Goal: Information Seeking & Learning: Understand process/instructions

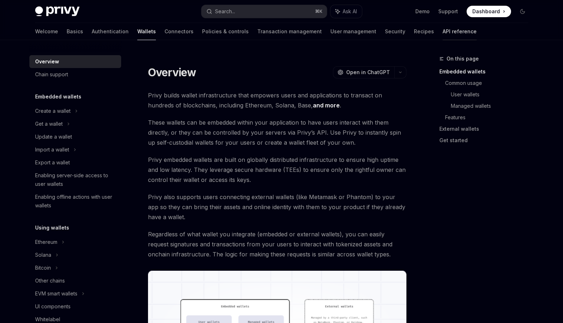
click at [442, 32] on link "API reference" at bounding box center [459, 31] width 34 height 17
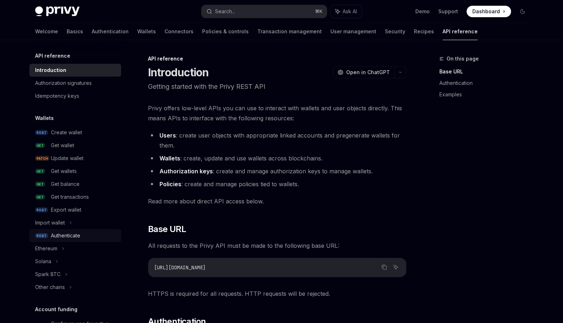
click at [82, 236] on div "Authenticate" at bounding box center [84, 235] width 66 height 9
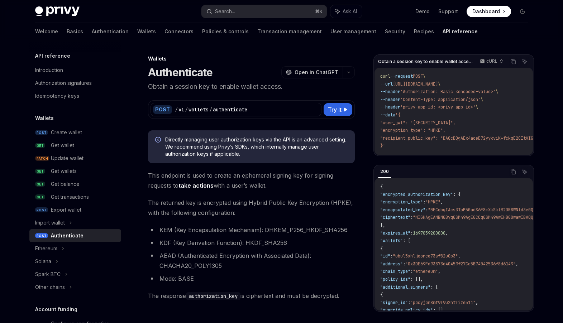
click at [411, 124] on span ""user_jwt": "[SECURITY_DATA]"," at bounding box center [417, 123] width 75 height 6
drag, startPoint x: 416, startPoint y: 123, endPoint x: 462, endPoint y: 123, distance: 46.2
click at [455, 123] on span ""user_jwt": "[SECURITY_DATA]"," at bounding box center [417, 123] width 75 height 6
click at [449, 128] on code "curl --request POST \ --url [URL][DOMAIN_NAME] \ --header 'Authorization: Basic…" at bounding box center [510, 111] width 260 height 77
drag, startPoint x: 416, startPoint y: 122, endPoint x: 417, endPoint y: 128, distance: 5.9
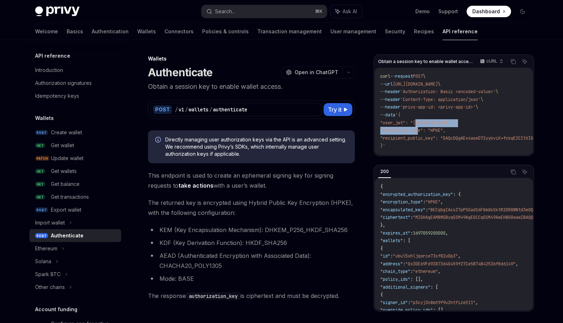
click at [417, 128] on code "curl --request POST \ --url [URL][DOMAIN_NAME] \ --header 'Authorization: Basic…" at bounding box center [510, 111] width 260 height 77
click at [417, 126] on code "curl --request POST \ --url [URL][DOMAIN_NAME] \ --header 'Authorization: Basic…" at bounding box center [510, 111] width 260 height 77
drag, startPoint x: 417, startPoint y: 121, endPoint x: 423, endPoint y: 126, distance: 7.3
click at [423, 126] on code "curl --request POST \ --url [URL][DOMAIN_NAME] \ --header 'Authorization: Basic…" at bounding box center [510, 111] width 260 height 77
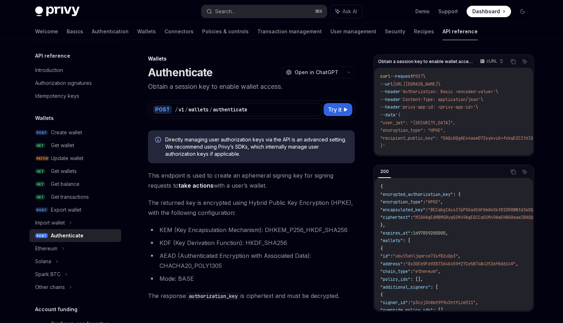
drag, startPoint x: 418, startPoint y: 125, endPoint x: 459, endPoint y: 125, distance: 41.2
click at [455, 125] on span ""user_jwt": "[SECURITY_DATA]"," at bounding box center [417, 123] width 75 height 6
drag, startPoint x: 417, startPoint y: 121, endPoint x: 465, endPoint y: 121, distance: 48.0
click at [455, 121] on span ""user_jwt": "[SECURITY_DATA]"," at bounding box center [417, 123] width 75 height 6
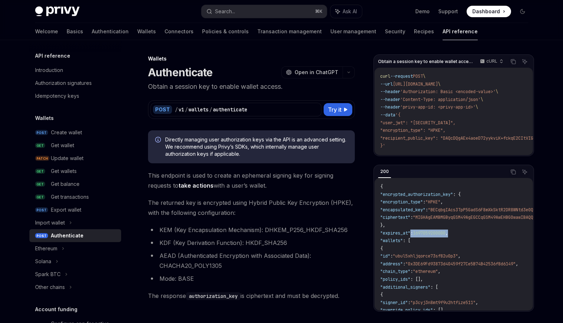
drag, startPoint x: 415, startPoint y: 235, endPoint x: 471, endPoint y: 235, distance: 55.9
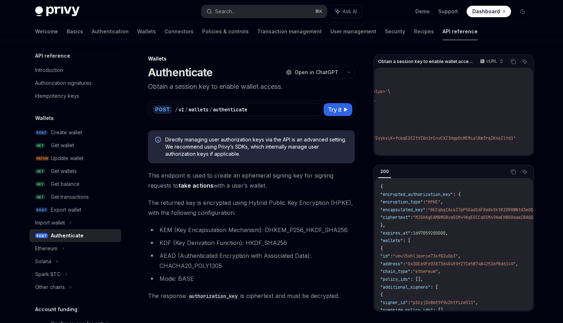
scroll to position [0, 352]
drag, startPoint x: 413, startPoint y: 122, endPoint x: 561, endPoint y: 123, distance: 147.6
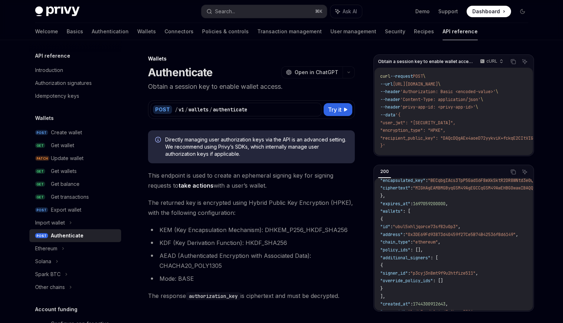
scroll to position [28, 0]
click at [445, 207] on span "1697059200000" at bounding box center [429, 205] width 33 height 6
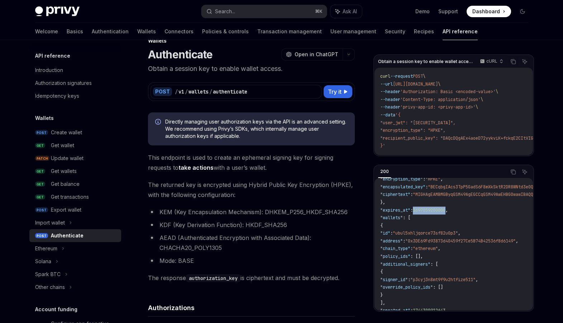
scroll to position [1, 0]
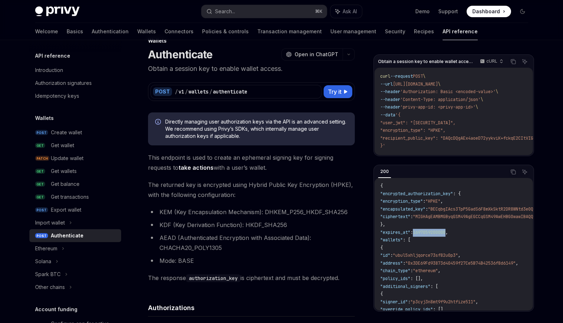
click at [434, 235] on span "1697059200000" at bounding box center [429, 233] width 33 height 6
drag, startPoint x: 384, startPoint y: 236, endPoint x: 477, endPoint y: 236, distance: 93.1
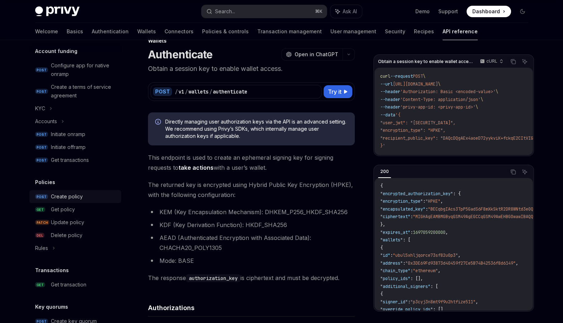
scroll to position [261, 0]
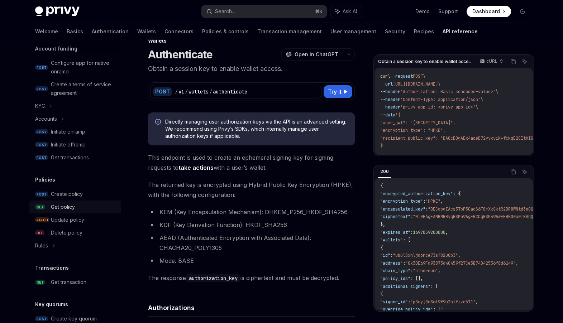
click at [77, 211] on div "Get policy" at bounding box center [84, 207] width 66 height 9
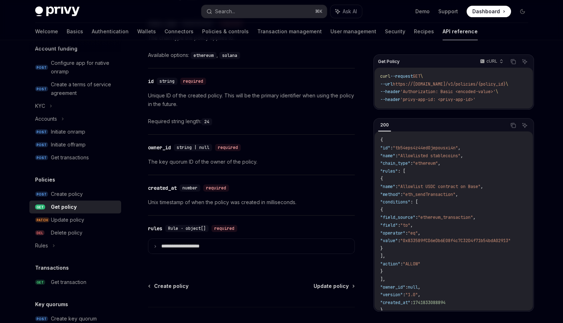
scroll to position [527, 0]
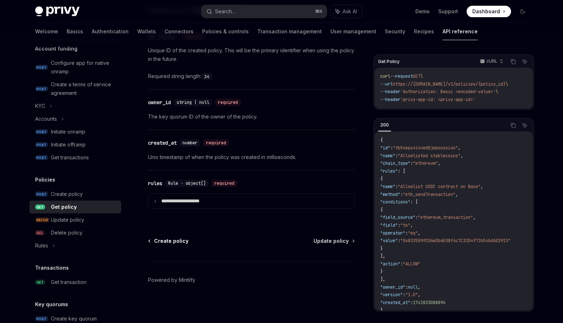
click at [178, 238] on span "Create policy" at bounding box center [171, 240] width 34 height 7
type textarea "*"
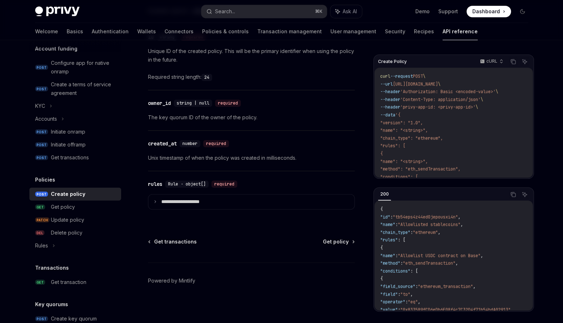
scroll to position [890, 0]
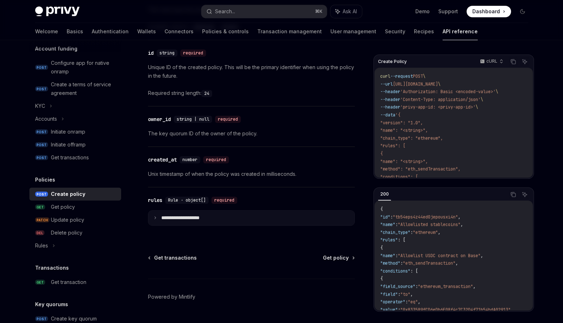
click at [198, 218] on p "**********" at bounding box center [186, 218] width 50 height 6
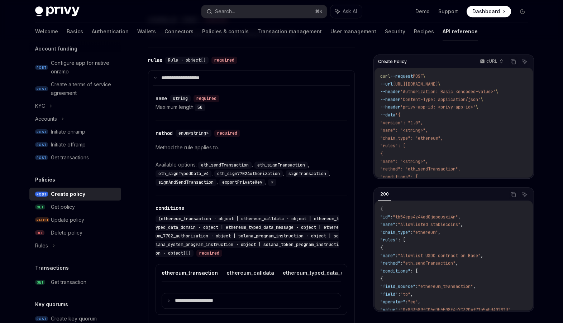
scroll to position [1036, 0]
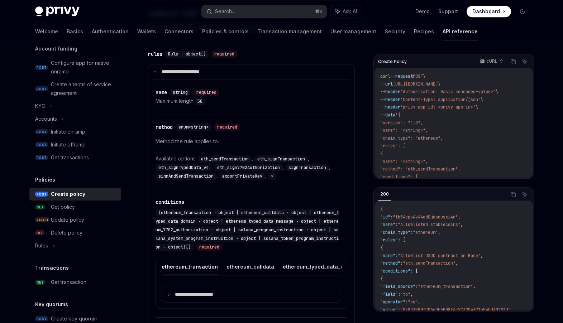
click at [227, 156] on code "eth_sendTransaction" at bounding box center [224, 158] width 53 height 7
click at [264, 159] on code "eth_signTransaction" at bounding box center [280, 158] width 53 height 7
click at [206, 158] on code "eth_sendTransaction" at bounding box center [224, 158] width 53 height 7
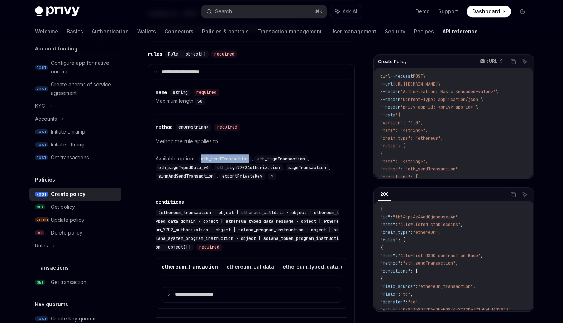
click at [206, 158] on code "eth_sendTransaction" at bounding box center [224, 158] width 53 height 7
click at [287, 157] on code "eth_signTransaction" at bounding box center [280, 158] width 53 height 7
click at [218, 155] on code "eth_sendTransaction" at bounding box center [224, 158] width 53 height 7
